Goal: Information Seeking & Learning: Learn about a topic

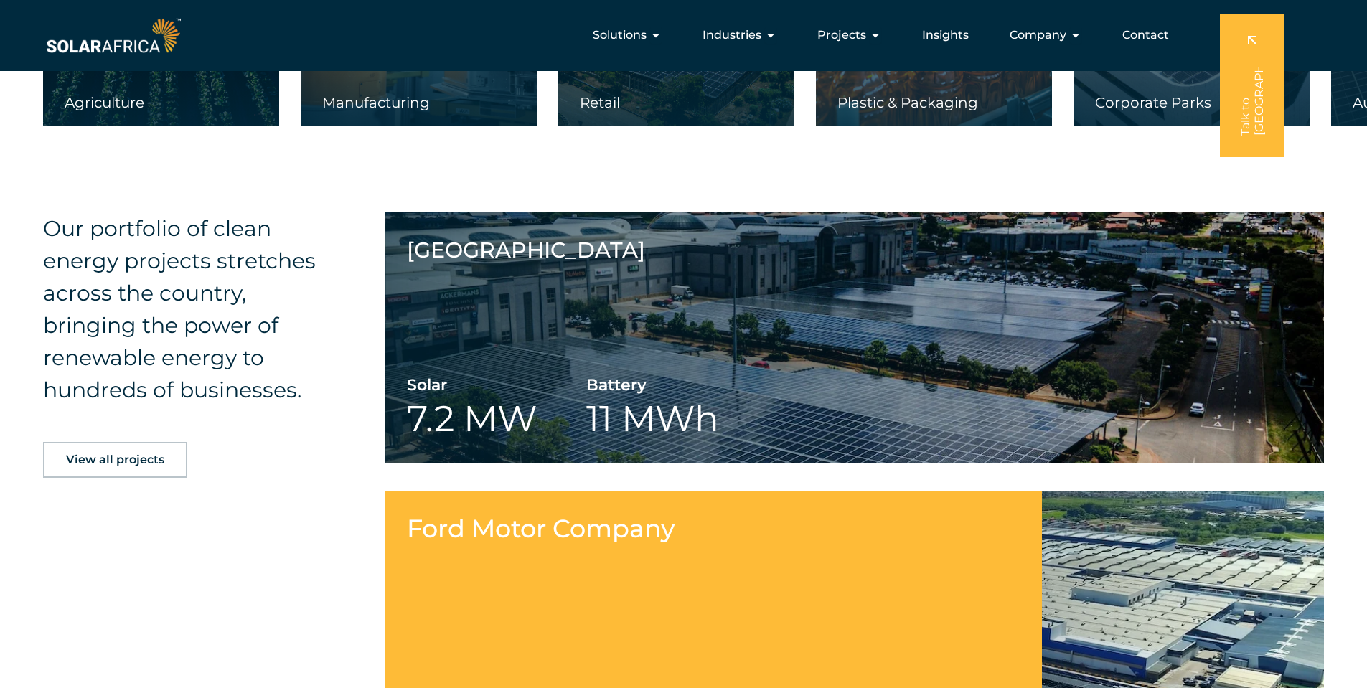
scroll to position [2582, 0]
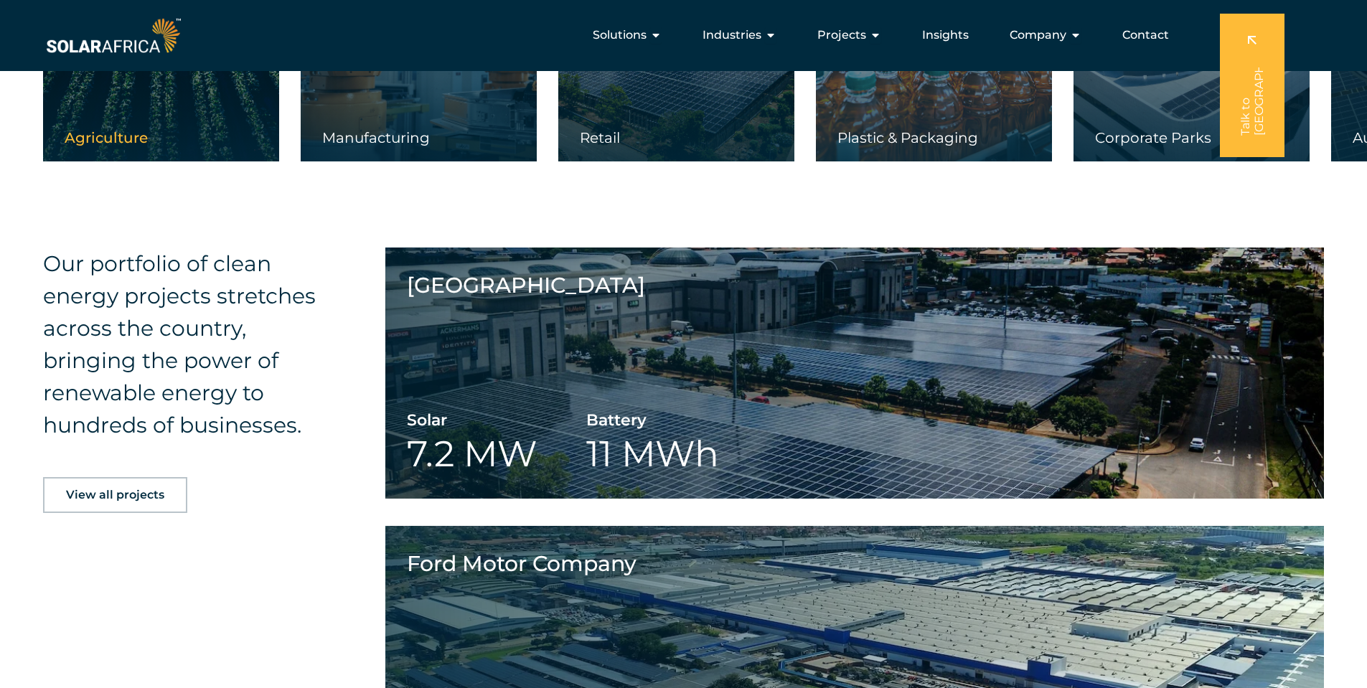
click at [152, 139] on div "Agriculture" at bounding box center [161, 145] width 236 height 32
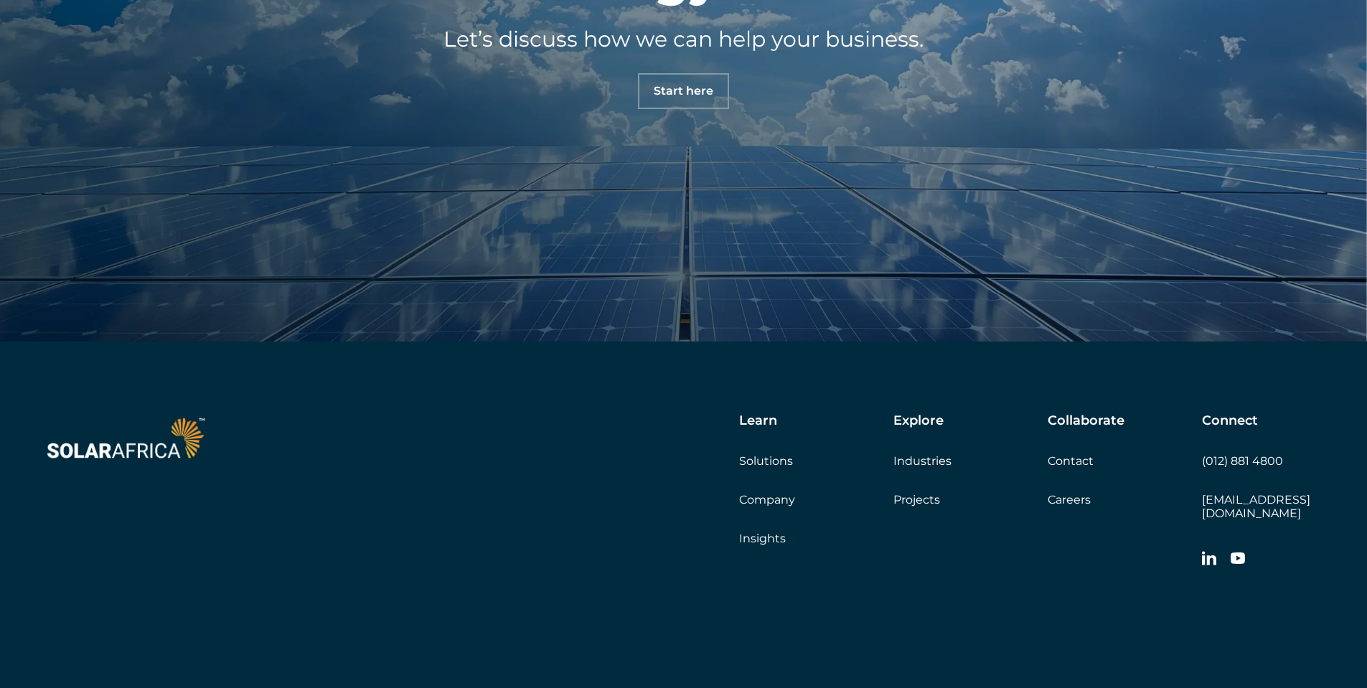
scroll to position [3587, 0]
click at [770, 460] on link "Solutions" at bounding box center [766, 460] width 54 height 14
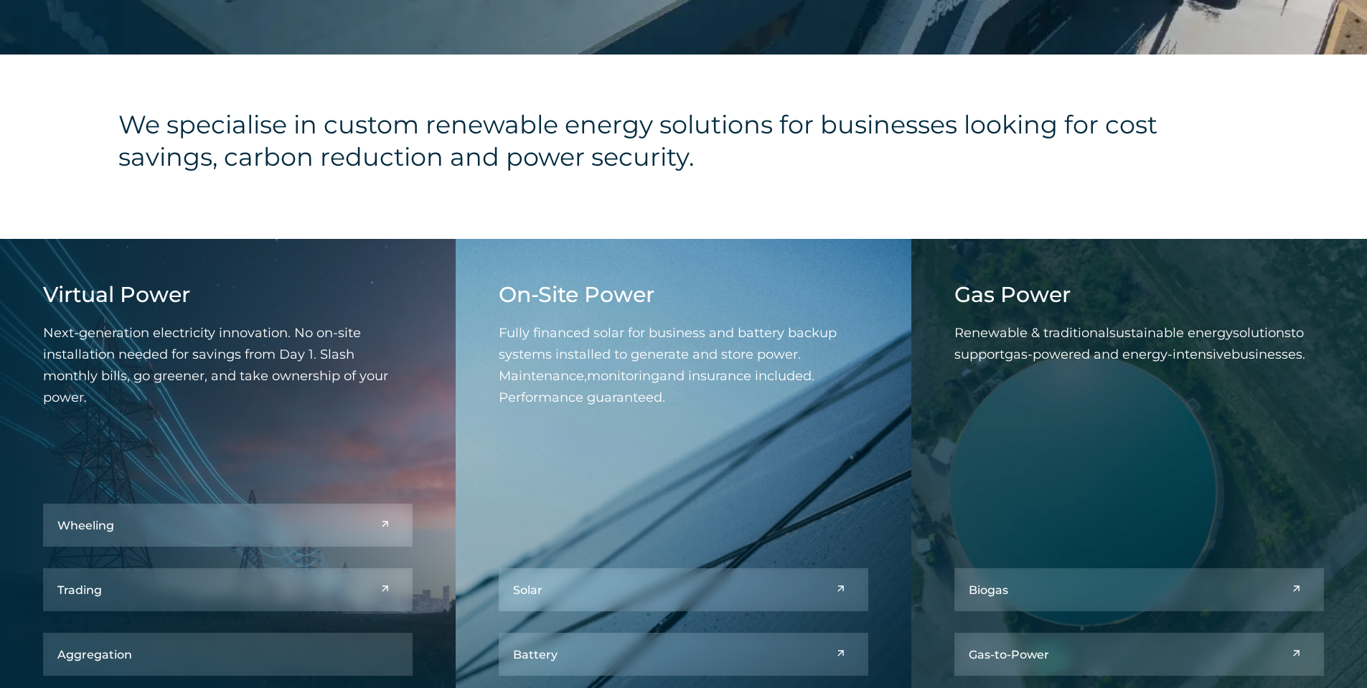
scroll to position [502, 0]
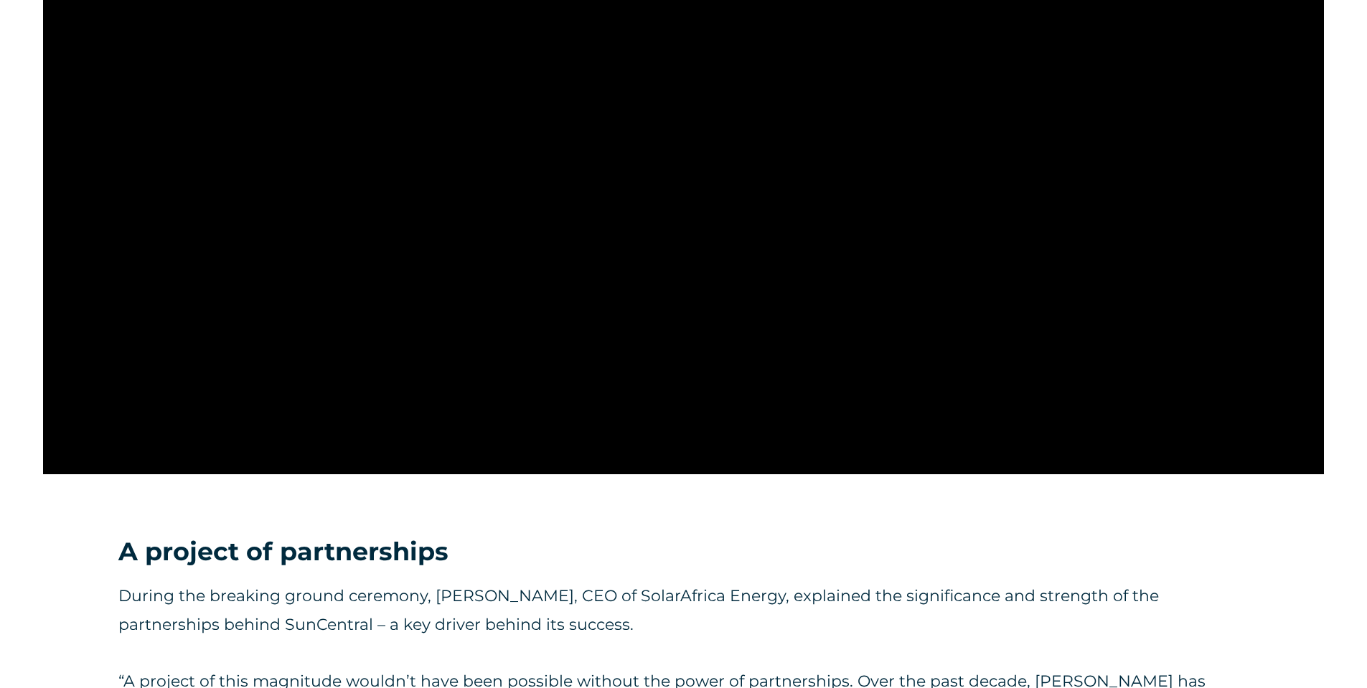
scroll to position [1291, 0]
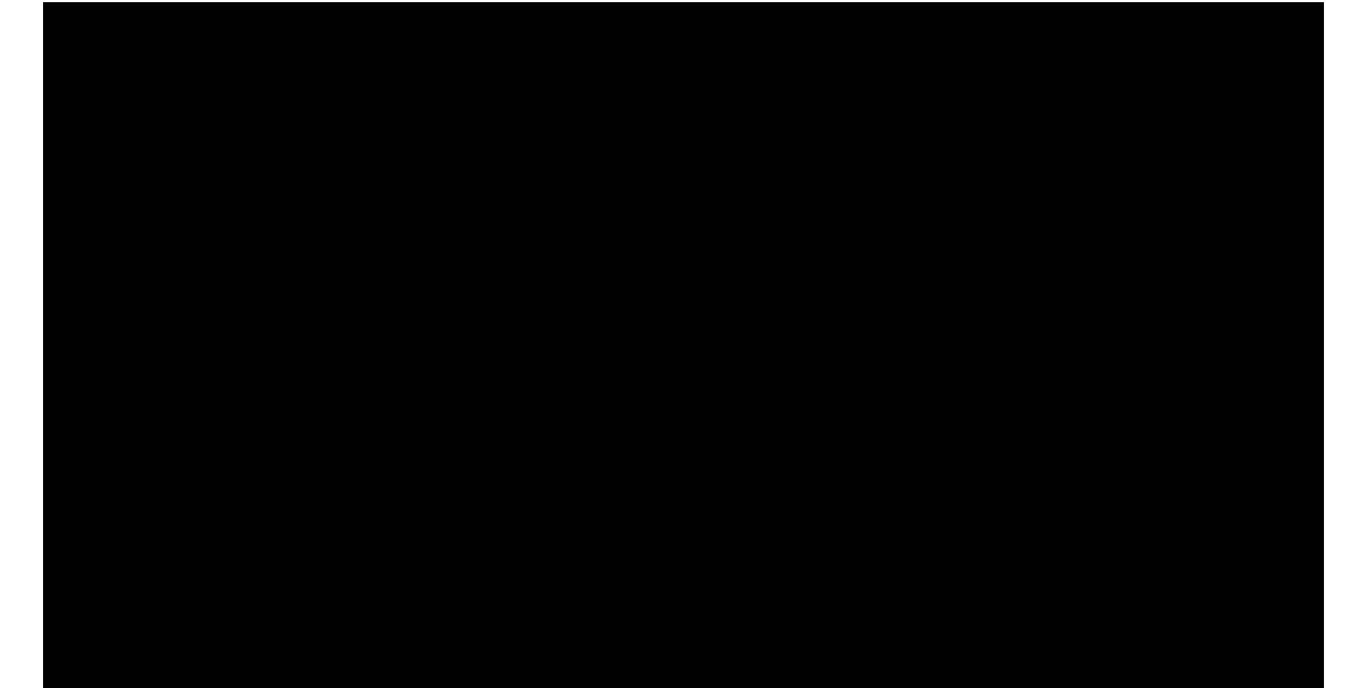
scroll to position [1291, 0]
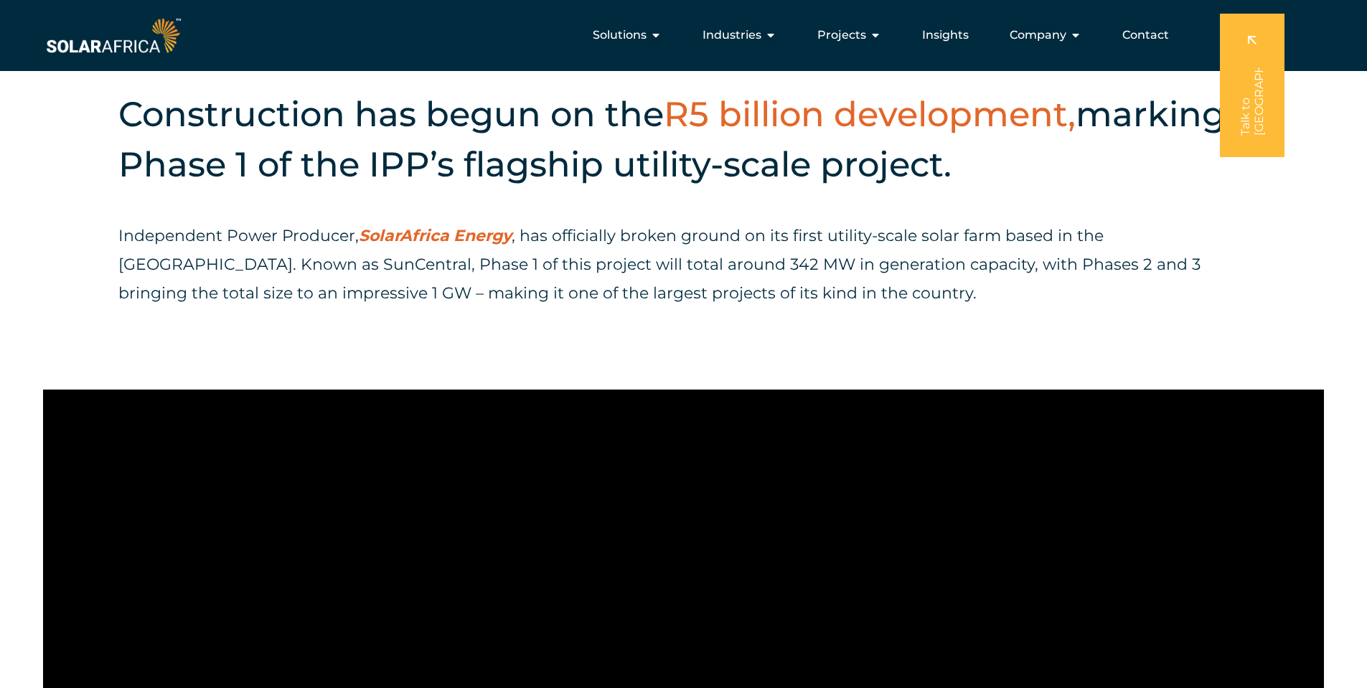
scroll to position [646, 0]
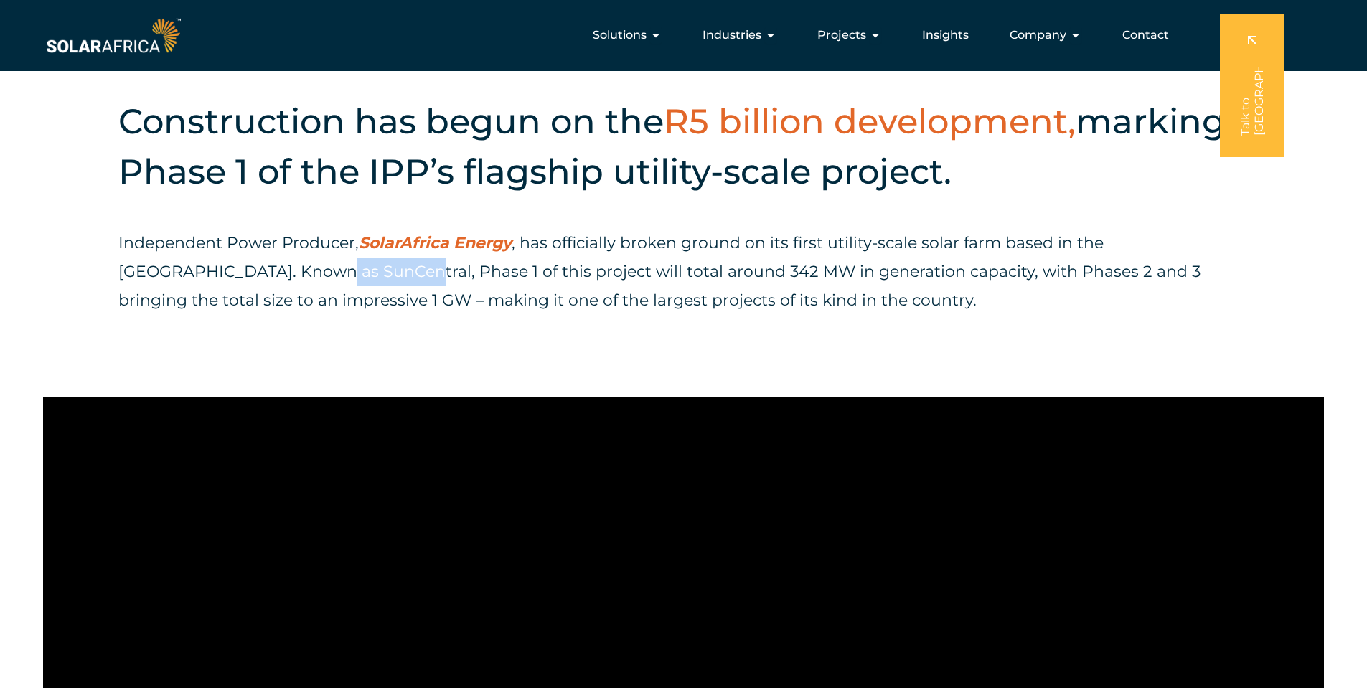
drag, startPoint x: 202, startPoint y: 274, endPoint x: 286, endPoint y: 275, distance: 83.9
click at [286, 275] on p "Independent Power Producer, SolarAfrica Energy , has officially broken ground o…" at bounding box center [683, 272] width 1130 height 86
copy p "SunCentral"
